Goal: Entertainment & Leisure: Consume media (video, audio)

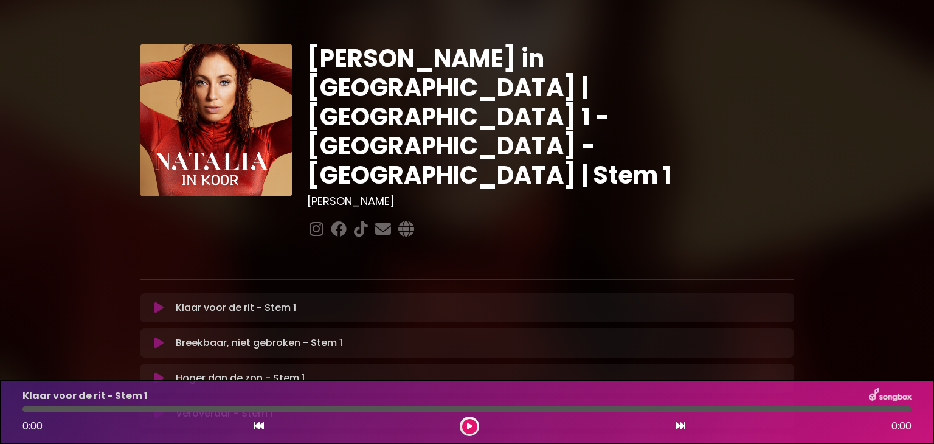
click at [244, 300] on font "Klaar voor de rit - Stem 1" at bounding box center [236, 307] width 120 height 14
click at [471, 428] on icon at bounding box center [469, 426] width 5 height 7
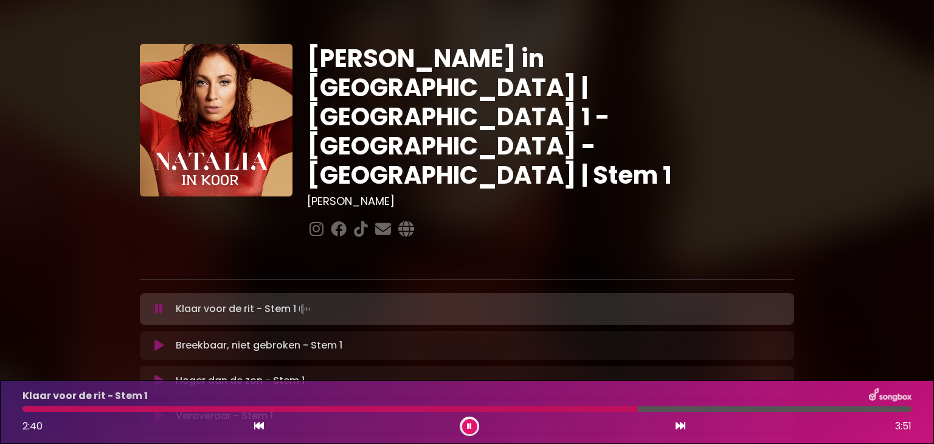
click at [609, 408] on div at bounding box center [329, 408] width 615 height 5
click at [596, 409] on div at bounding box center [329, 408] width 615 height 5
click at [464, 428] on button at bounding box center [469, 426] width 15 height 15
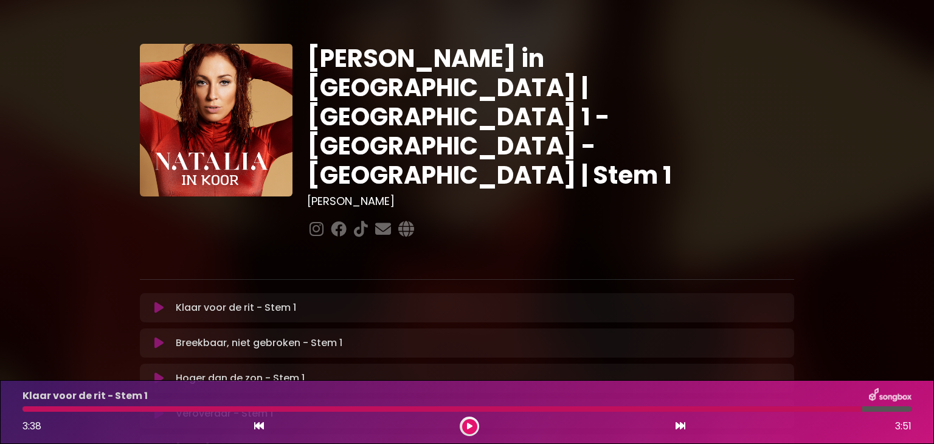
click at [254, 336] on font "Breekbaar, niet gebroken - Stem 1" at bounding box center [259, 343] width 167 height 14
click at [330, 336] on font "Breekbaar, niet gebroken - Stem 1" at bounding box center [259, 343] width 167 height 14
click at [472, 427] on button at bounding box center [469, 426] width 15 height 15
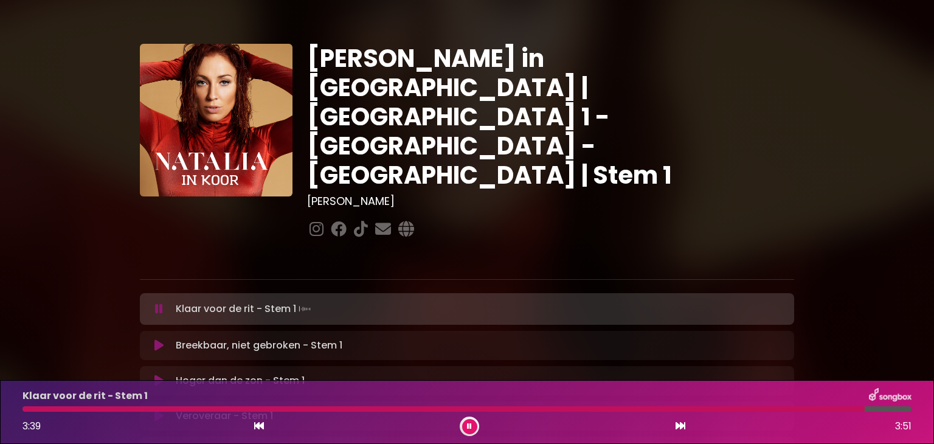
click at [286, 338] on font "Breekbaar, niet gebroken - Stem 1" at bounding box center [259, 345] width 167 height 14
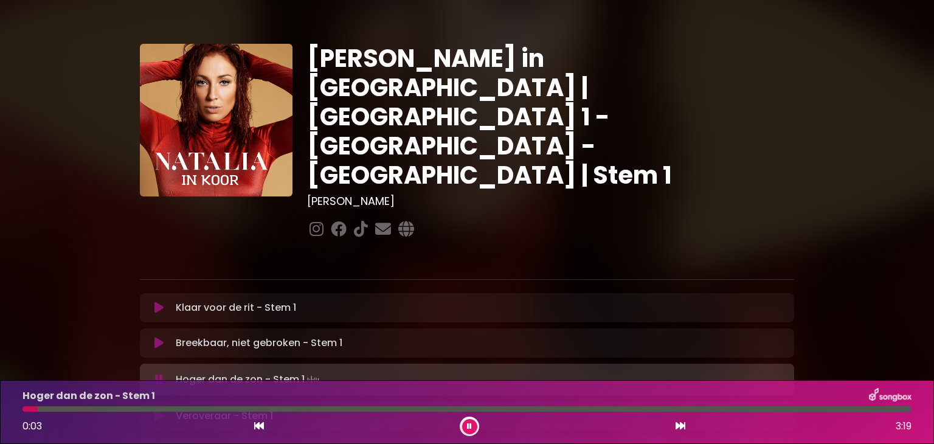
click at [468, 421] on button at bounding box center [469, 426] width 15 height 15
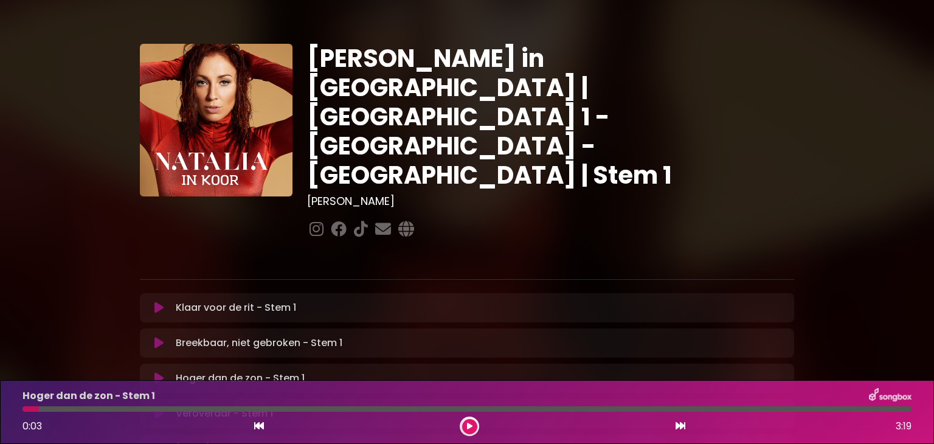
click at [470, 423] on icon at bounding box center [469, 426] width 5 height 7
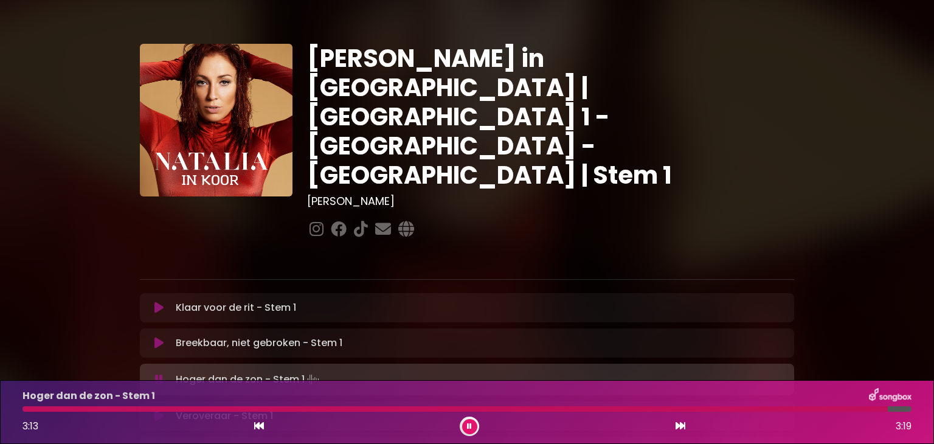
click at [472, 424] on button at bounding box center [469, 426] width 15 height 15
